Goal: Task Accomplishment & Management: Manage account settings

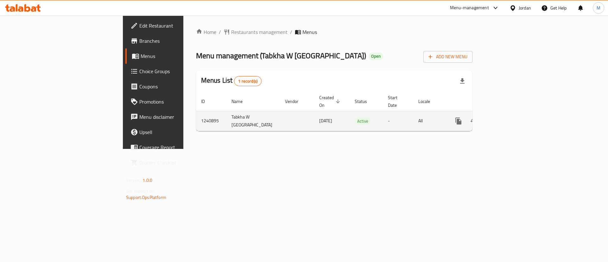
click at [508, 117] on icon "enhanced table" at bounding box center [504, 121] width 8 height 8
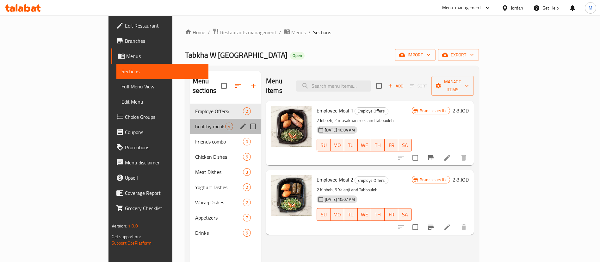
click at [190, 121] on div "healthy meals 4" at bounding box center [225, 126] width 71 height 15
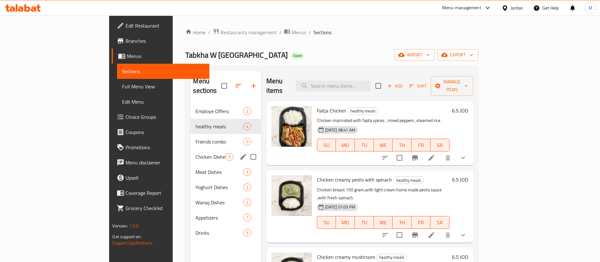
click at [190, 149] on div "Chicken Dishes 5" at bounding box center [225, 156] width 71 height 15
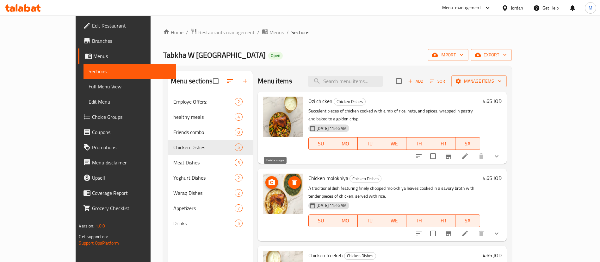
click at [292, 179] on icon "delete image" at bounding box center [294, 182] width 4 height 6
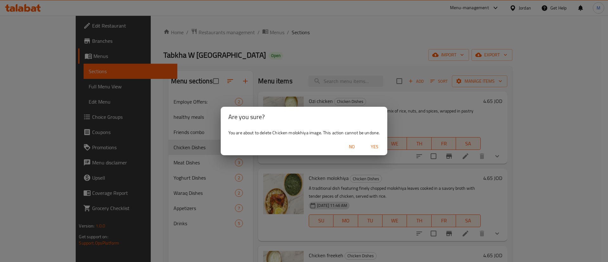
click at [378, 143] on span "Yes" at bounding box center [374, 147] width 15 height 8
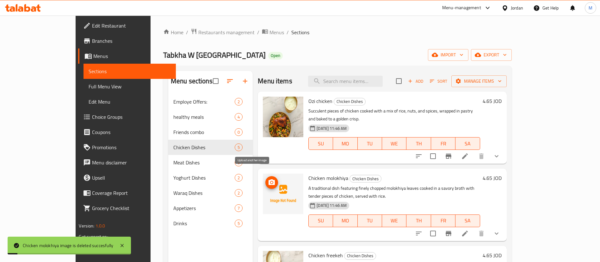
click at [268, 178] on icon "upload picture" at bounding box center [272, 182] width 8 height 8
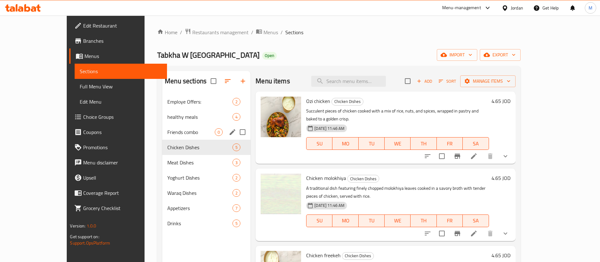
click at [167, 128] on span "Friends combo" at bounding box center [190, 132] width 47 height 8
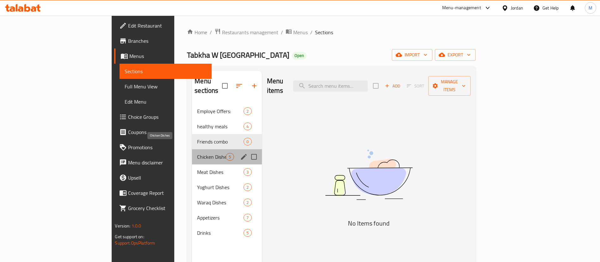
click at [197, 153] on span "Chicken Dishes" at bounding box center [211, 157] width 29 height 8
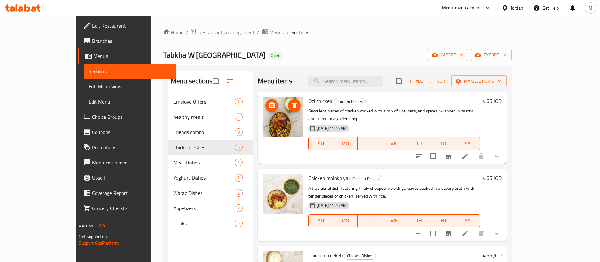
click at [291, 104] on icon "delete image" at bounding box center [295, 106] width 8 height 8
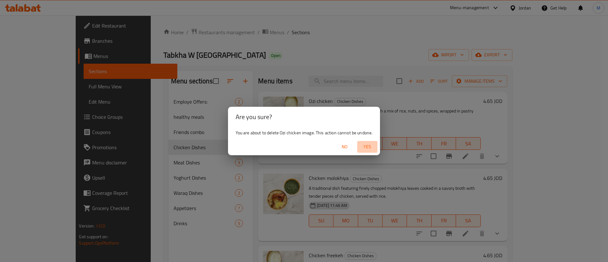
click at [372, 147] on span "Yes" at bounding box center [366, 147] width 15 height 8
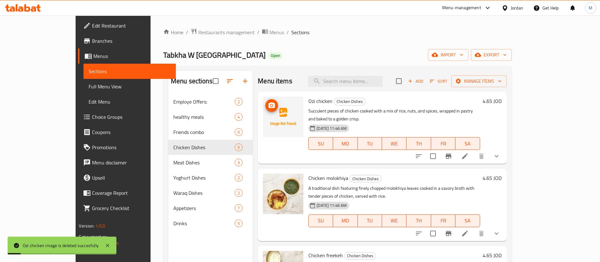
click at [271, 106] on circle "upload picture" at bounding box center [272, 105] width 2 height 2
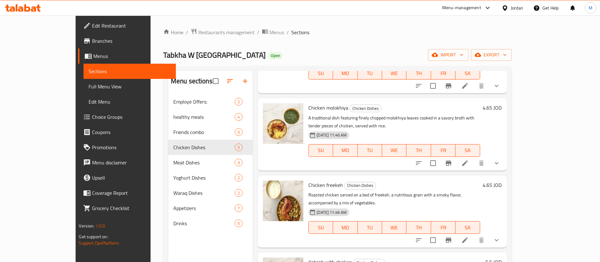
scroll to position [52, 0]
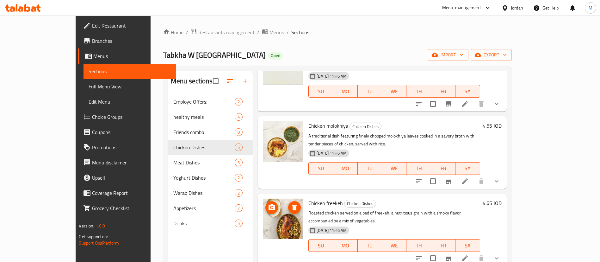
click at [291, 203] on icon "delete image" at bounding box center [295, 207] width 8 height 8
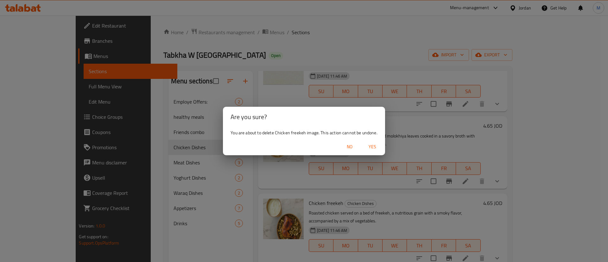
click at [370, 148] on span "Yes" at bounding box center [372, 147] width 15 height 8
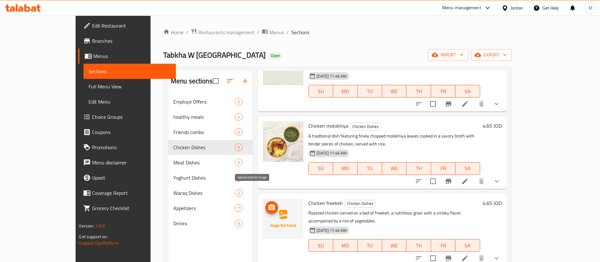
click at [268, 203] on icon "upload picture" at bounding box center [272, 207] width 8 height 8
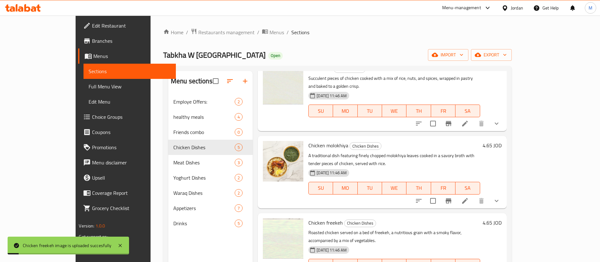
scroll to position [5, 0]
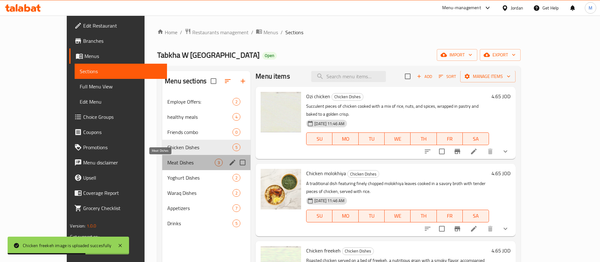
click at [168, 161] on span "Meat Dishes" at bounding box center [190, 163] width 47 height 8
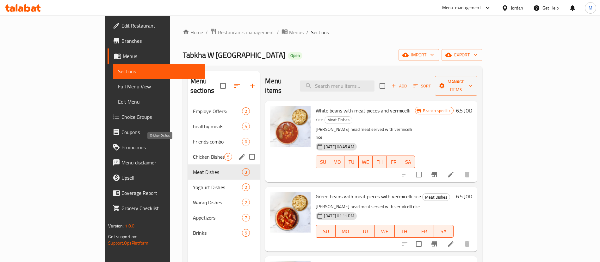
click at [193, 153] on span "Chicken Dishes" at bounding box center [209, 157] width 32 height 8
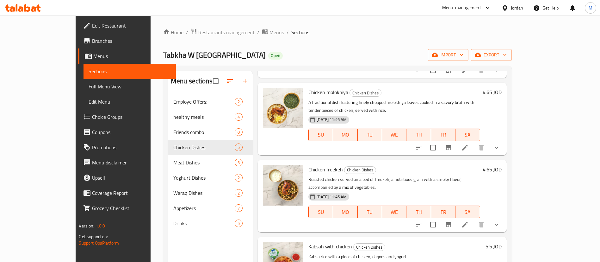
scroll to position [95, 0]
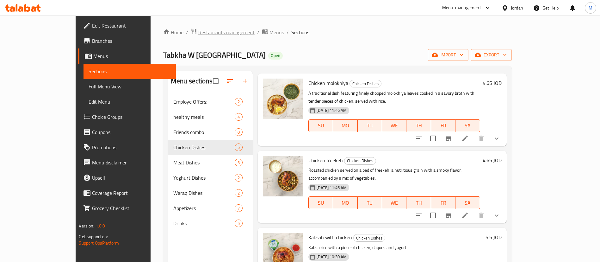
click at [198, 31] on span "Restaurants management" at bounding box center [226, 32] width 56 height 8
